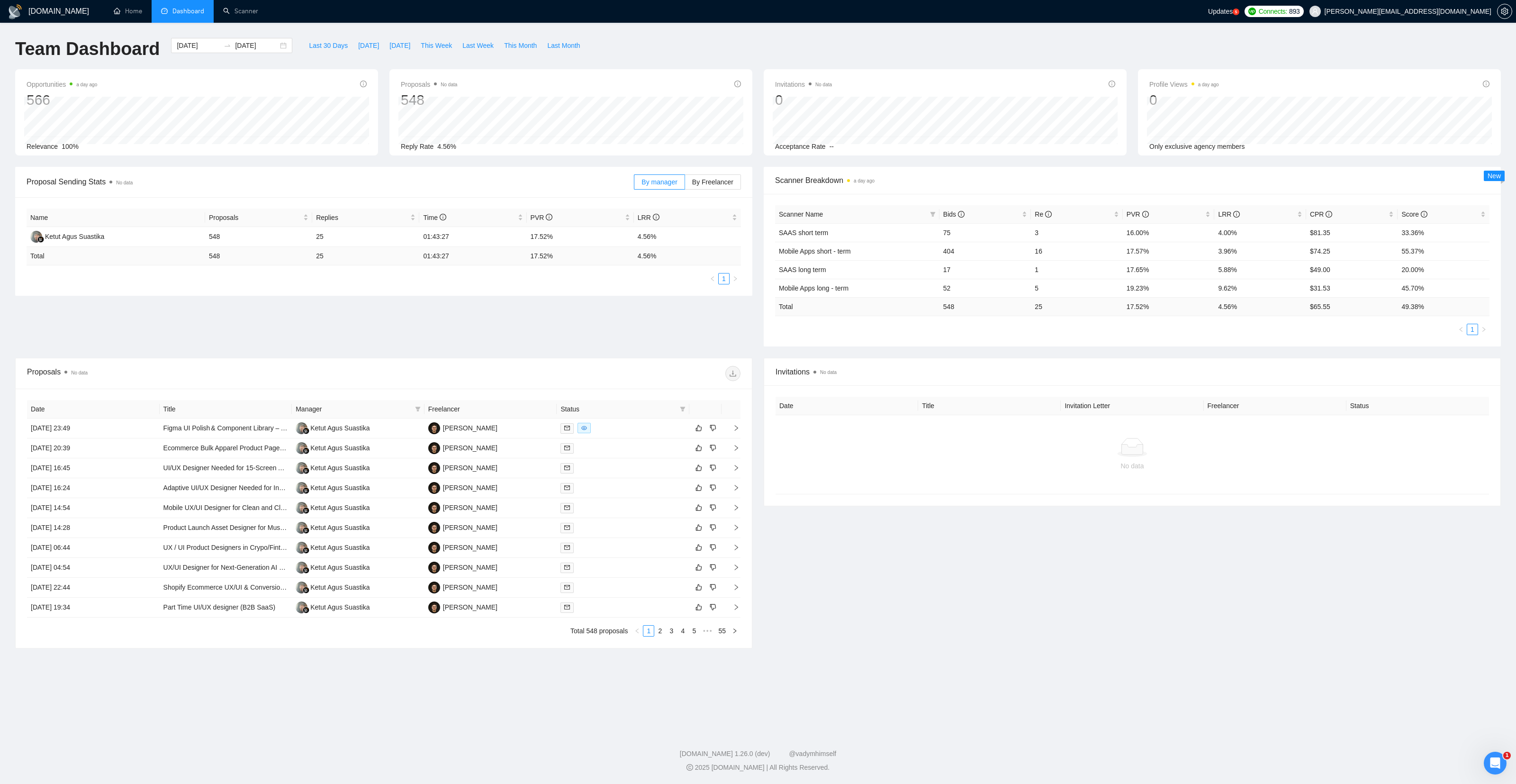
click at [178, 12] on span "Dashboard" at bounding box center [189, 11] width 32 height 8
click at [233, 12] on link "Scanner" at bounding box center [241, 11] width 35 height 8
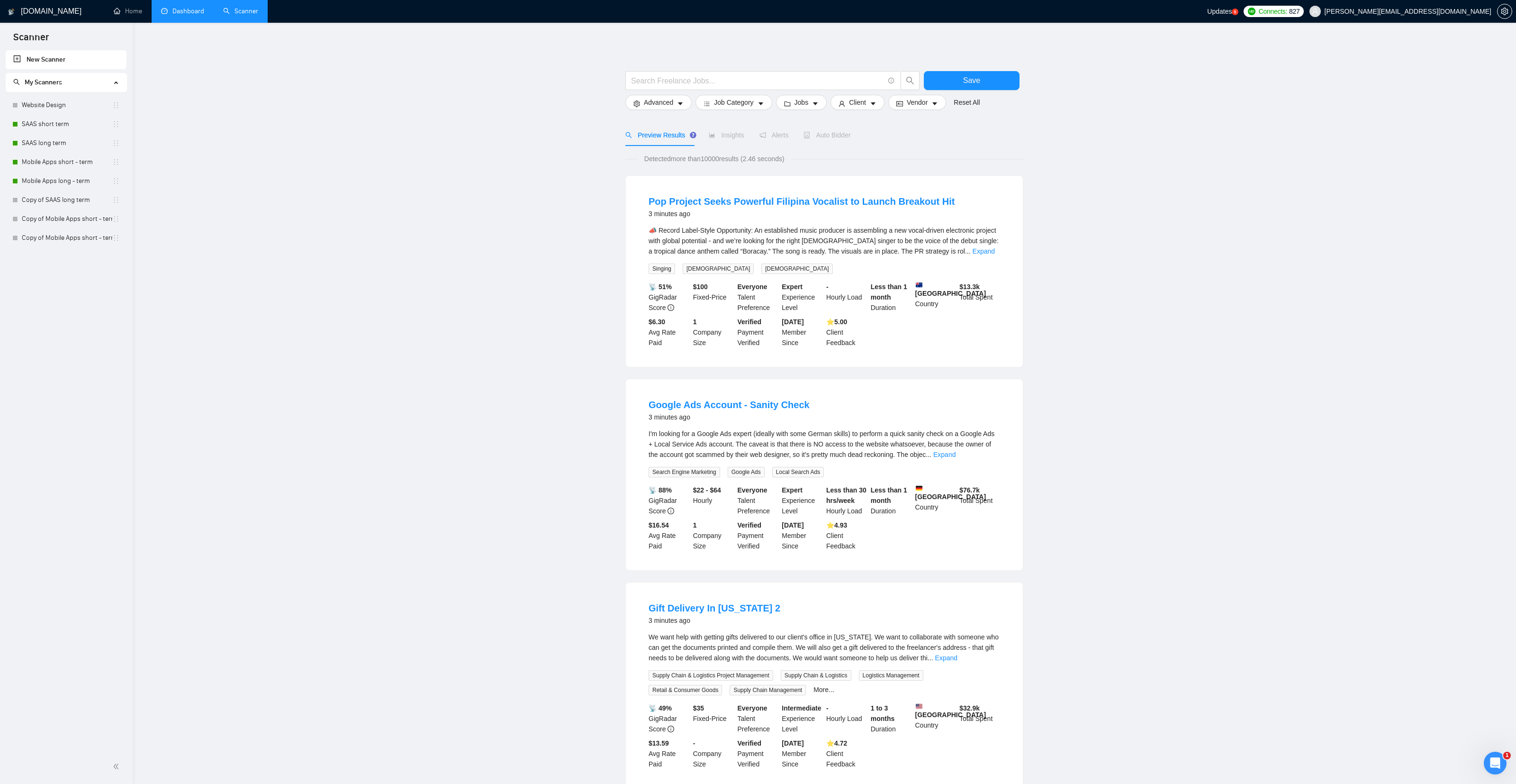
click at [182, 9] on link "Dashboard" at bounding box center [183, 11] width 43 height 8
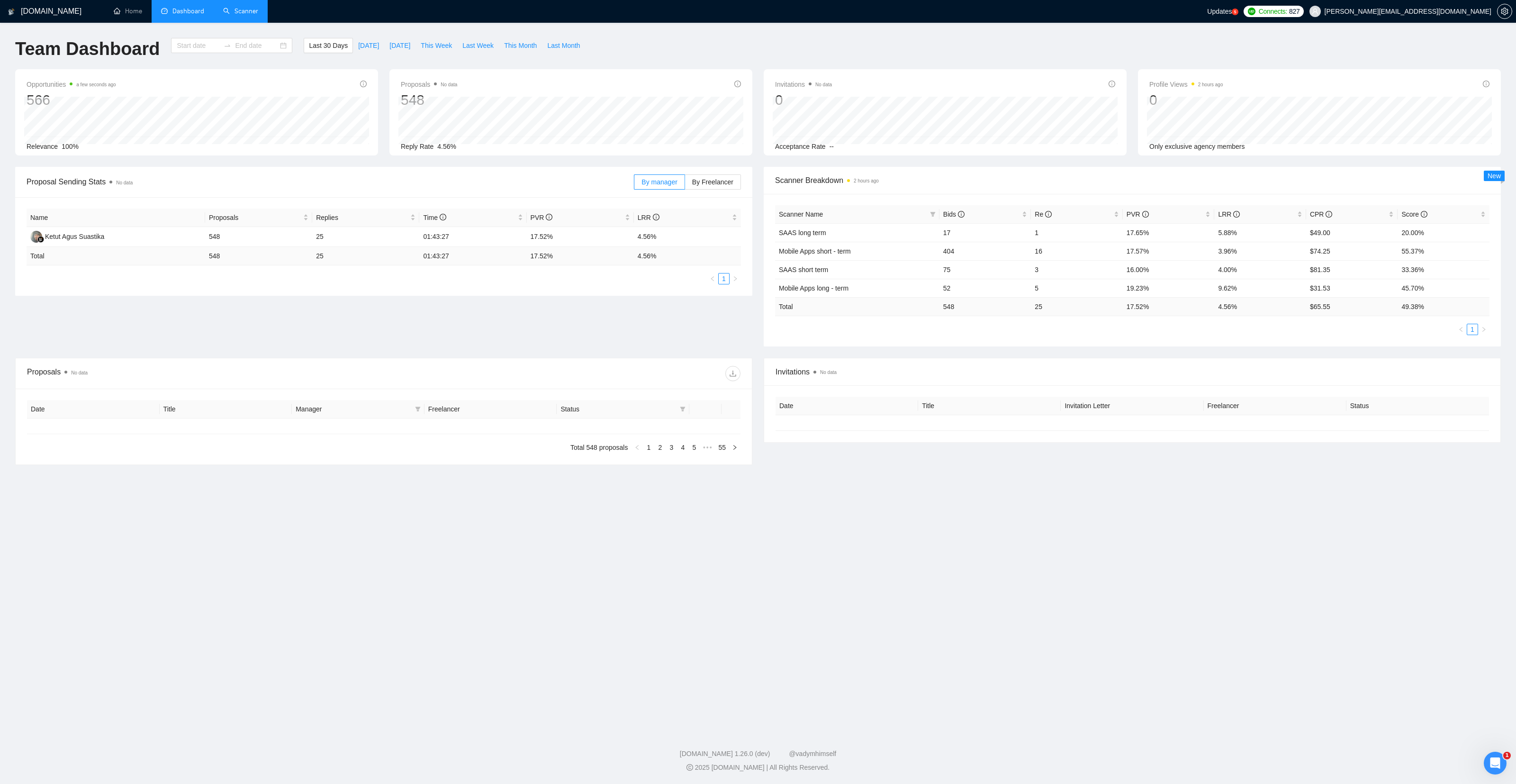
type input "[DATE]"
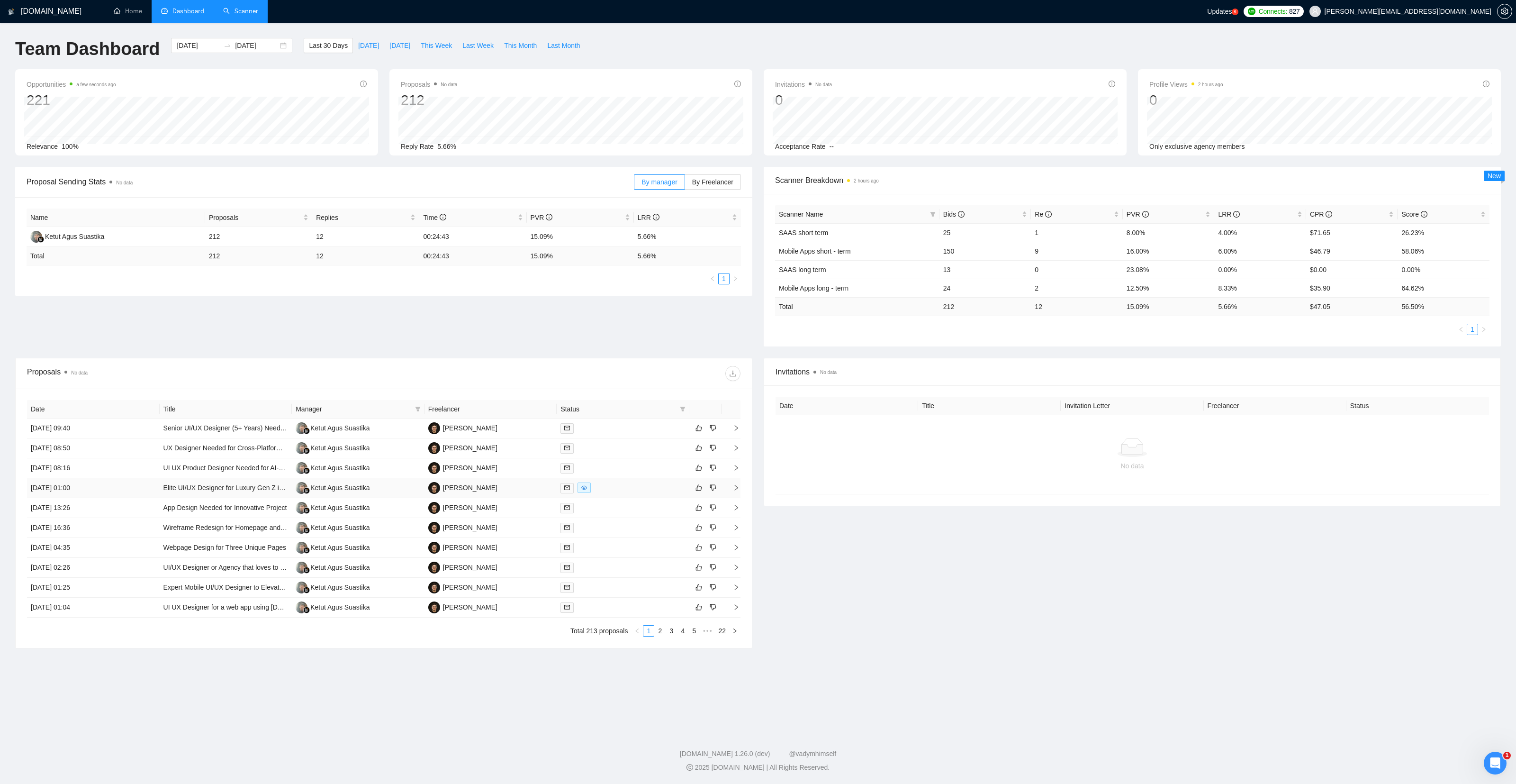
click at [146, 487] on td "[DATE] 01:00" at bounding box center [93, 488] width 133 height 19
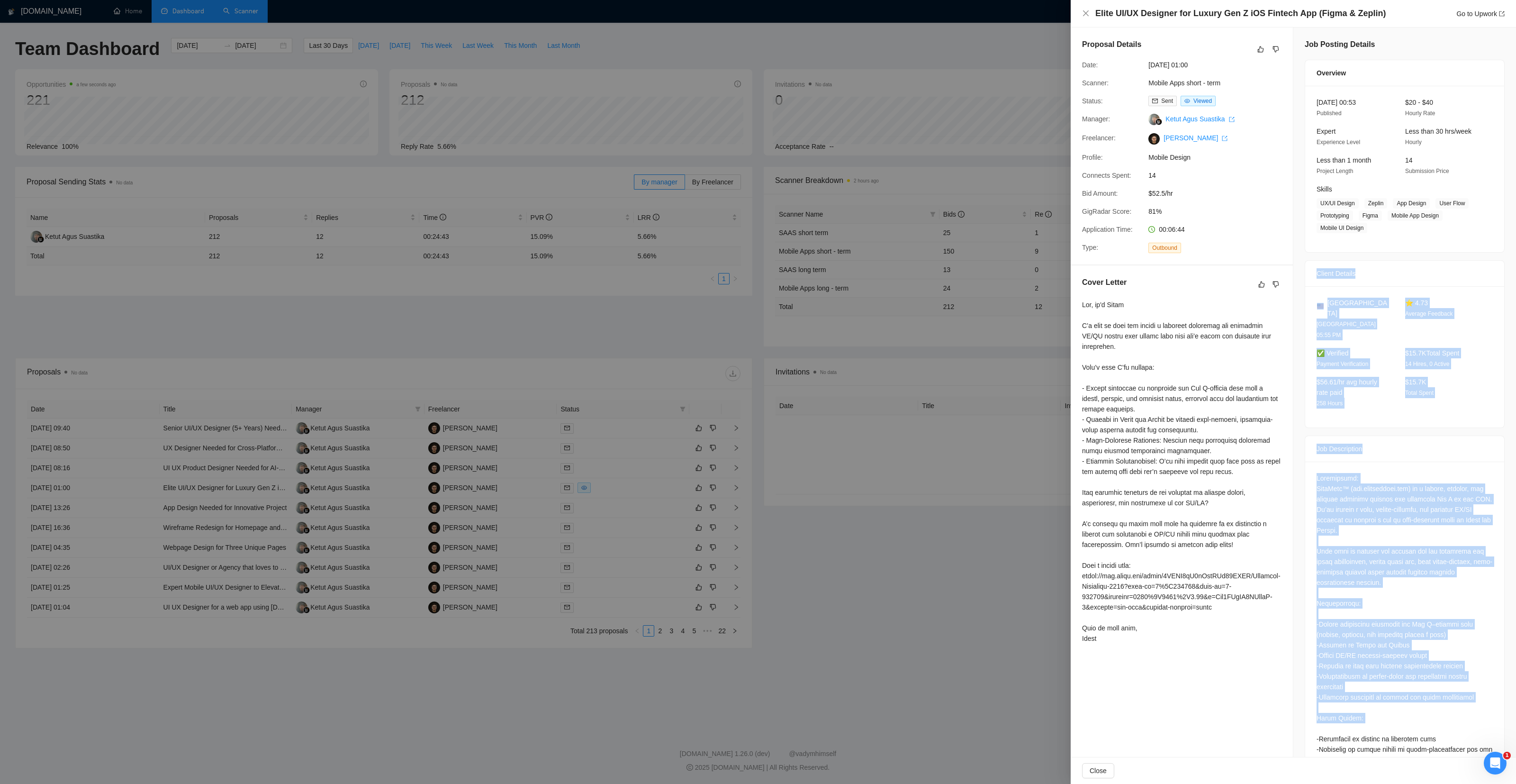
drag, startPoint x: 1318, startPoint y: 275, endPoint x: 1420, endPoint y: 713, distance: 449.7
click at [1421, 716] on div "Job Posting Details Overview [DATE] 00:53 Published $20 - $40 Hourly Rate Exper…" at bounding box center [1404, 498] width 222 height 942
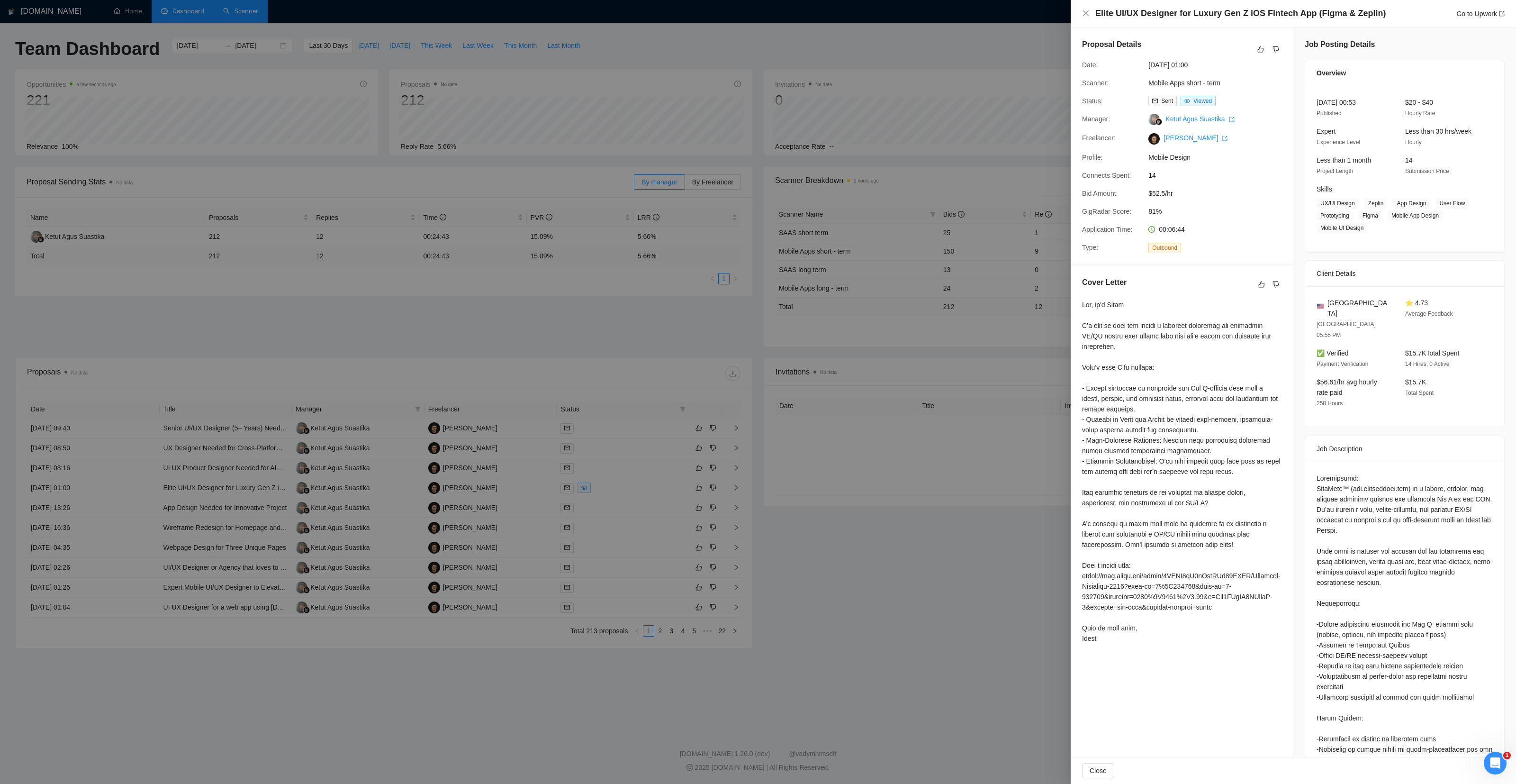
click at [1413, 688] on div at bounding box center [1404, 707] width 176 height 469
click at [1006, 570] on div at bounding box center [758, 392] width 1516 height 784
